Goal: Task Accomplishment & Management: Manage account settings

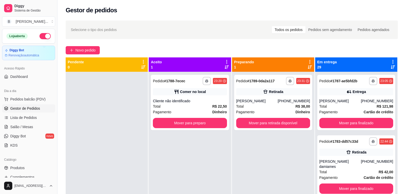
click at [286, 100] on div "[PHONE_NUMBER]" at bounding box center [294, 101] width 32 height 5
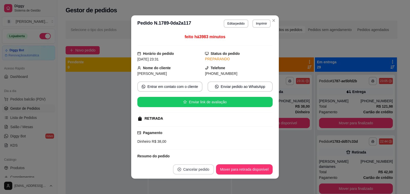
click at [196, 172] on button "Cancelar pedido" at bounding box center [193, 169] width 41 height 10
click at [202, 158] on button "Sim" at bounding box center [207, 157] width 20 height 10
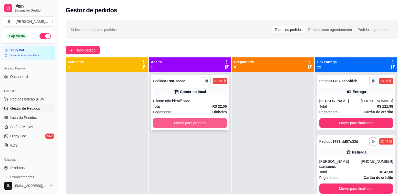
click at [216, 122] on button "Mover para preparo" at bounding box center [190, 123] width 74 height 10
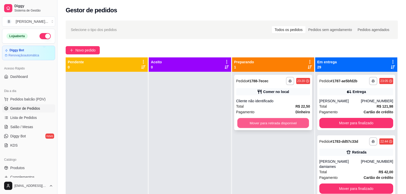
click at [243, 122] on button "Mover para retirada disponível" at bounding box center [273, 123] width 72 height 10
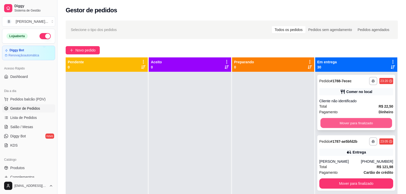
click at [320, 121] on button "Mover para finalizado" at bounding box center [356, 123] width 72 height 10
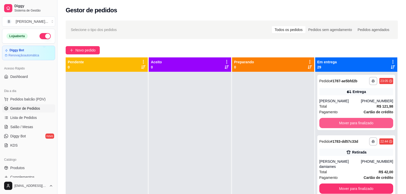
click at [320, 121] on button "Mover para finalizado" at bounding box center [356, 123] width 74 height 10
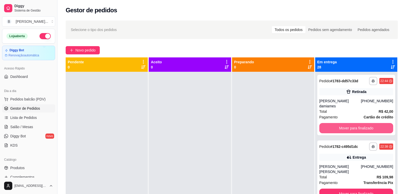
click at [320, 123] on button "Mover para finalizado" at bounding box center [356, 128] width 74 height 10
click at [320, 141] on div "**********" at bounding box center [356, 171] width 78 height 61
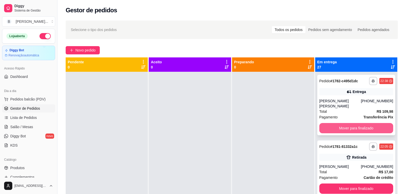
click at [323, 130] on button "Mover para finalizado" at bounding box center [356, 128] width 74 height 10
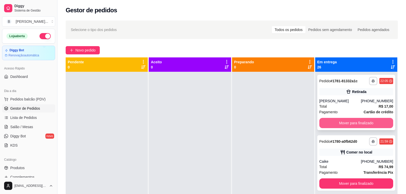
click at [339, 126] on button "Mover para finalizado" at bounding box center [356, 123] width 74 height 10
click at [340, 123] on button "Mover para finalizado" at bounding box center [356, 123] width 74 height 10
click at [340, 123] on button "Mover para finalizado" at bounding box center [356, 123] width 72 height 10
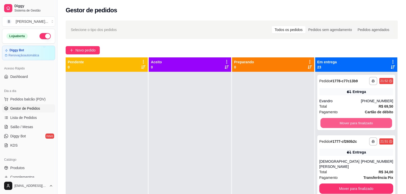
click at [340, 123] on button "Mover para finalizado" at bounding box center [356, 123] width 72 height 10
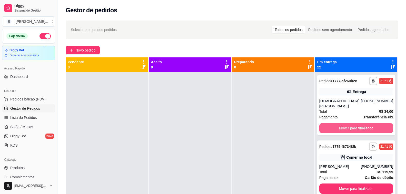
click at [340, 123] on button "Mover para finalizado" at bounding box center [356, 128] width 74 height 10
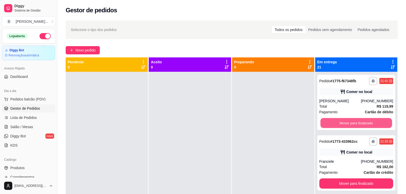
click at [340, 123] on button "Mover para finalizado" at bounding box center [356, 123] width 72 height 10
click at [340, 123] on button "Mover para finalizado" at bounding box center [356, 123] width 74 height 10
click at [340, 123] on button "Mover para finalizado" at bounding box center [356, 123] width 72 height 10
click at [340, 123] on button "Mover para finalizado" at bounding box center [356, 123] width 74 height 10
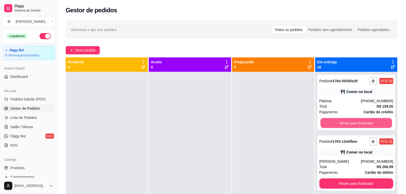
click at [340, 123] on button "Mover para finalizado" at bounding box center [356, 123] width 72 height 10
click at [340, 123] on button "Mover para finalizado" at bounding box center [356, 123] width 74 height 10
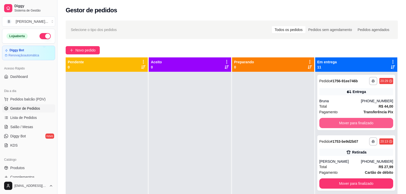
click at [340, 123] on button "Mover para finalizado" at bounding box center [356, 123] width 74 height 10
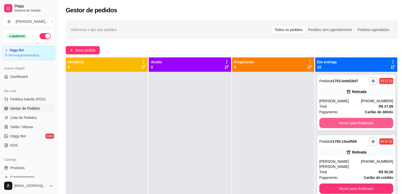
click at [340, 123] on button "Mover para finalizado" at bounding box center [356, 123] width 74 height 10
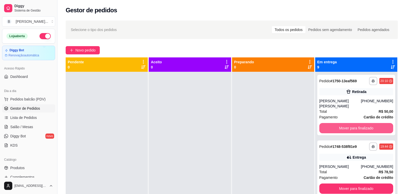
click at [340, 123] on button "Mover para finalizado" at bounding box center [356, 128] width 74 height 10
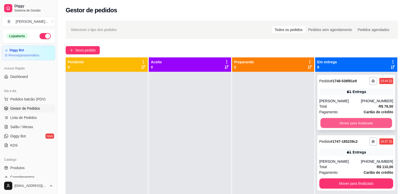
click at [338, 128] on button "Mover para finalizado" at bounding box center [356, 123] width 72 height 10
click at [338, 123] on button "Mover para finalizado" at bounding box center [356, 123] width 74 height 10
click at [338, 123] on button "Mover para finalizado" at bounding box center [356, 123] width 72 height 10
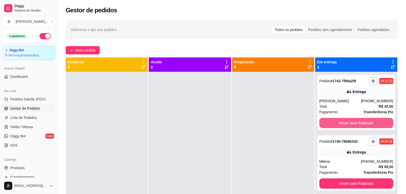
click at [338, 123] on button "Mover para finalizado" at bounding box center [356, 123] width 74 height 10
click at [338, 123] on button "Mover para finalizado" at bounding box center [356, 123] width 72 height 10
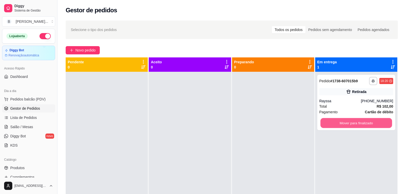
click at [338, 123] on button "Mover para finalizado" at bounding box center [356, 123] width 72 height 10
